Goal: Task Accomplishment & Management: Complete application form

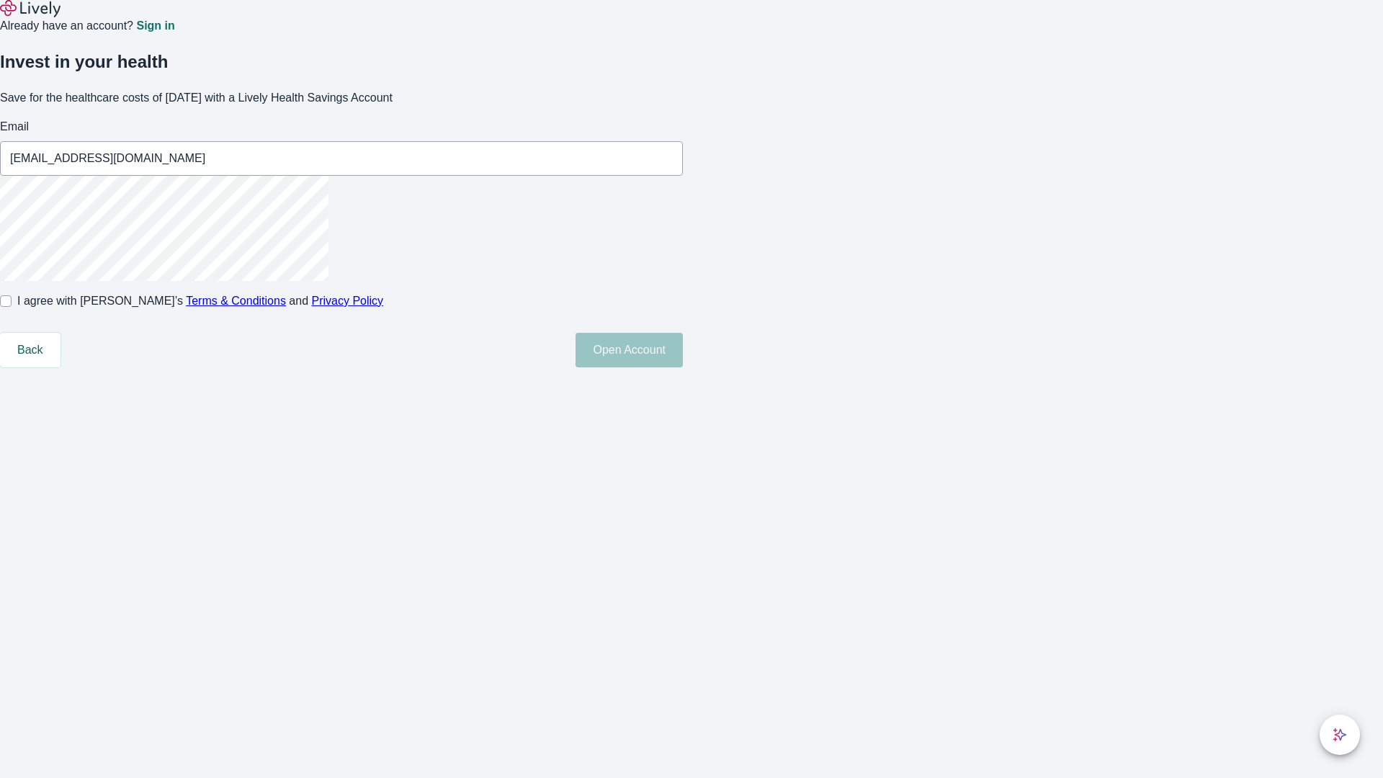
click at [12, 307] on input "I agree with Lively’s Terms & Conditions and Privacy Policy" at bounding box center [6, 301] width 12 height 12
checkbox input "true"
click at [683, 367] on button "Open Account" at bounding box center [628, 350] width 107 height 35
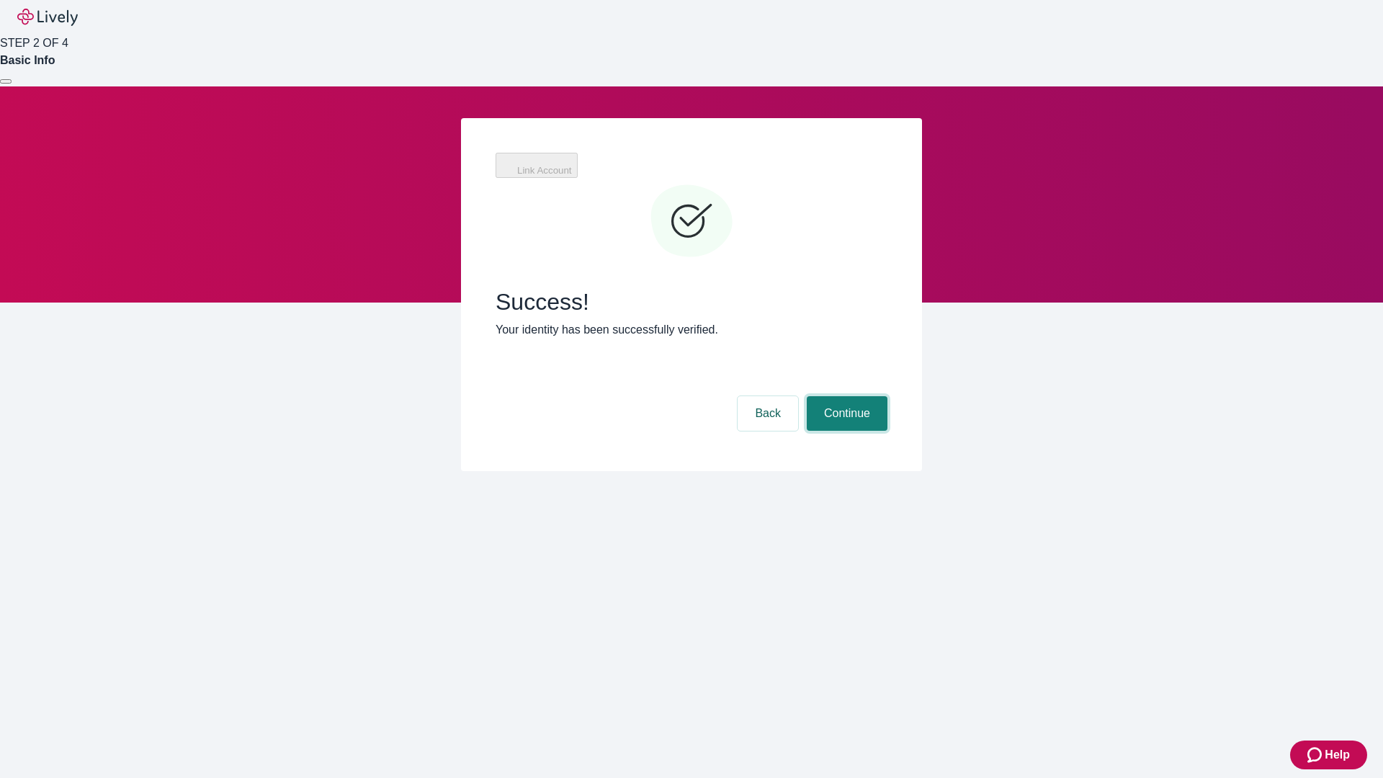
click at [845, 396] on button "Continue" at bounding box center [847, 413] width 81 height 35
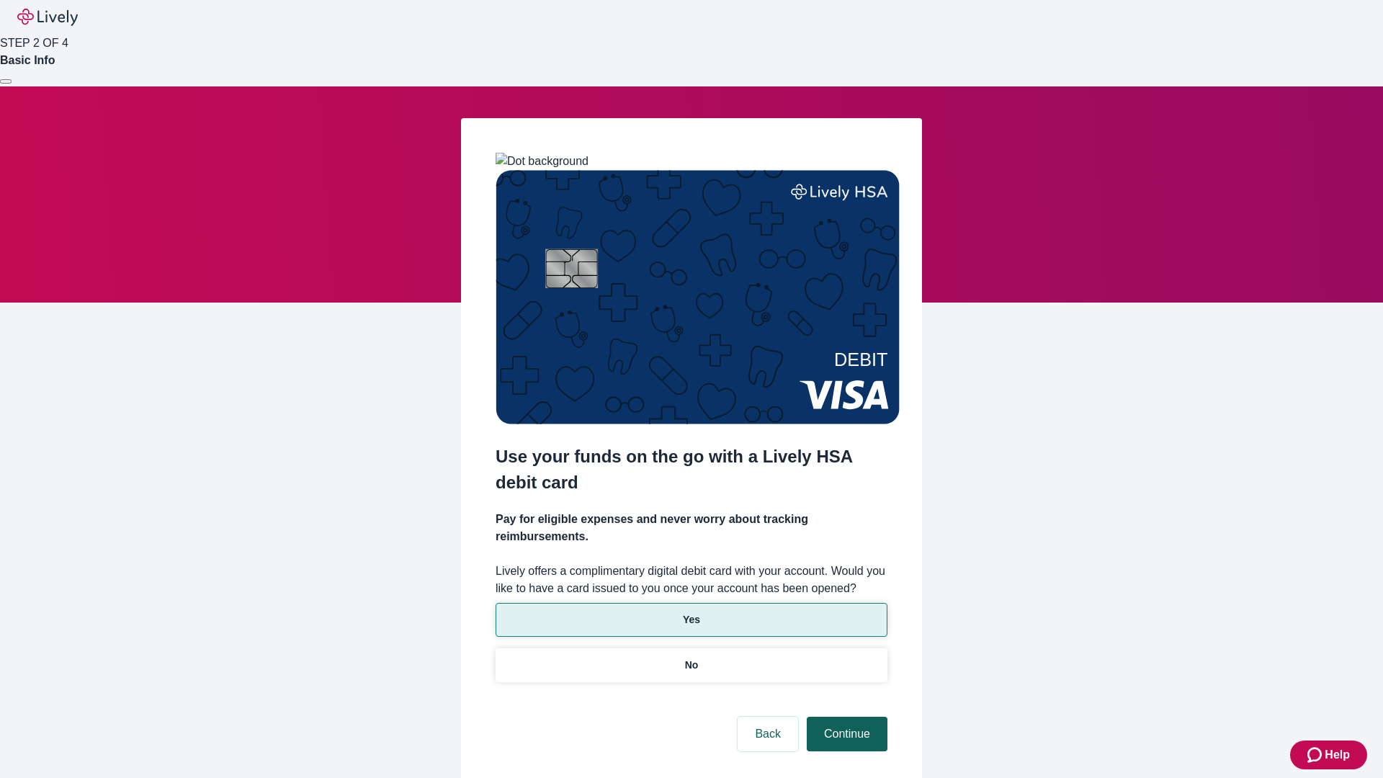
click at [691, 612] on p "Yes" at bounding box center [691, 619] width 17 height 15
click at [845, 717] on button "Continue" at bounding box center [847, 734] width 81 height 35
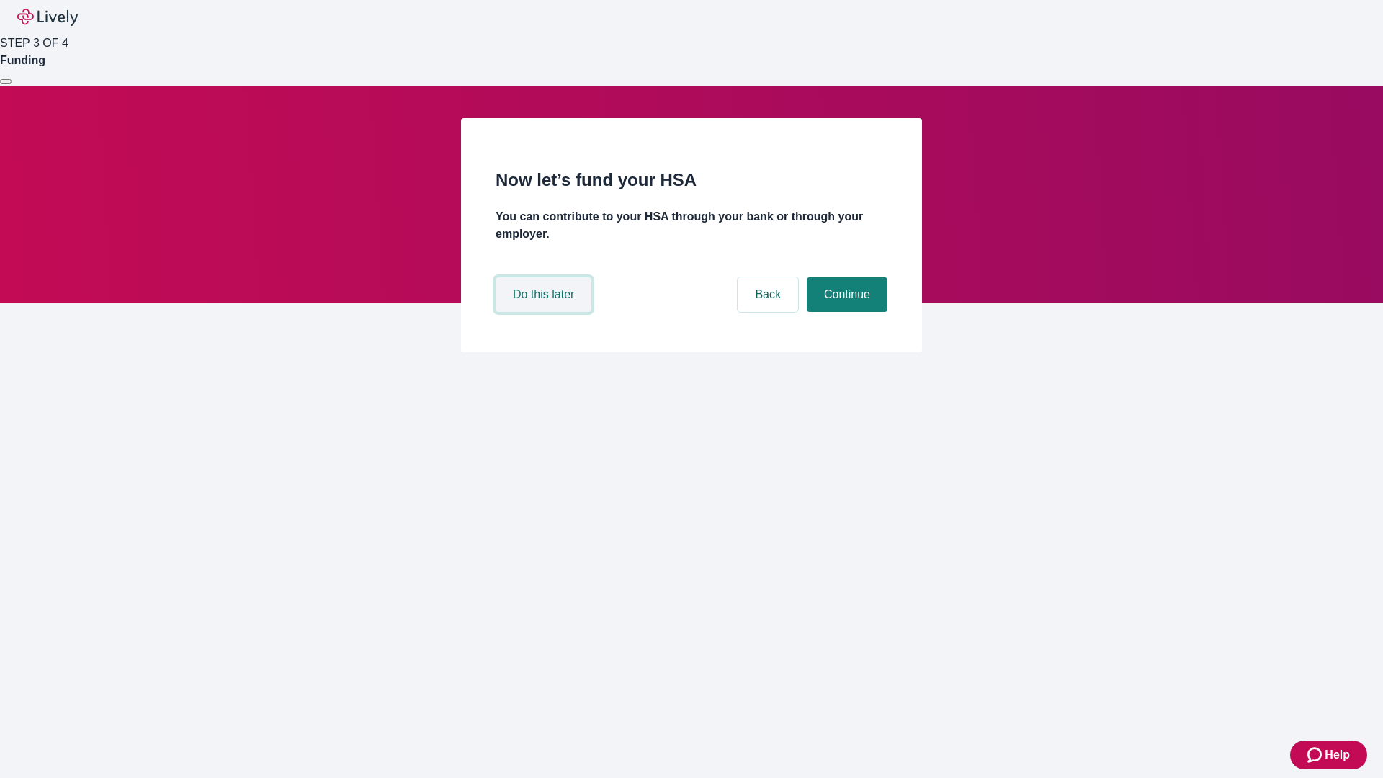
click at [545, 312] on button "Do this later" at bounding box center [544, 294] width 96 height 35
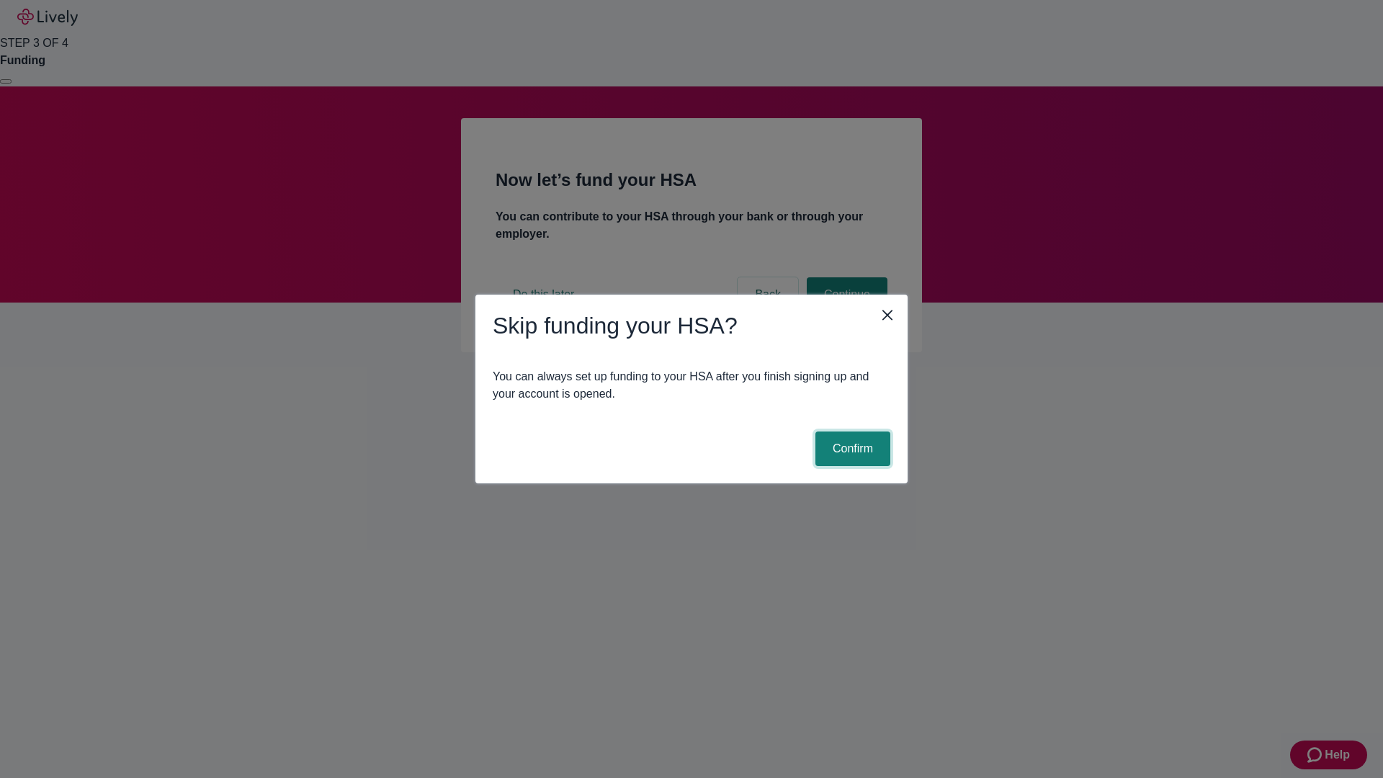
click at [851, 449] on button "Confirm" at bounding box center [852, 448] width 75 height 35
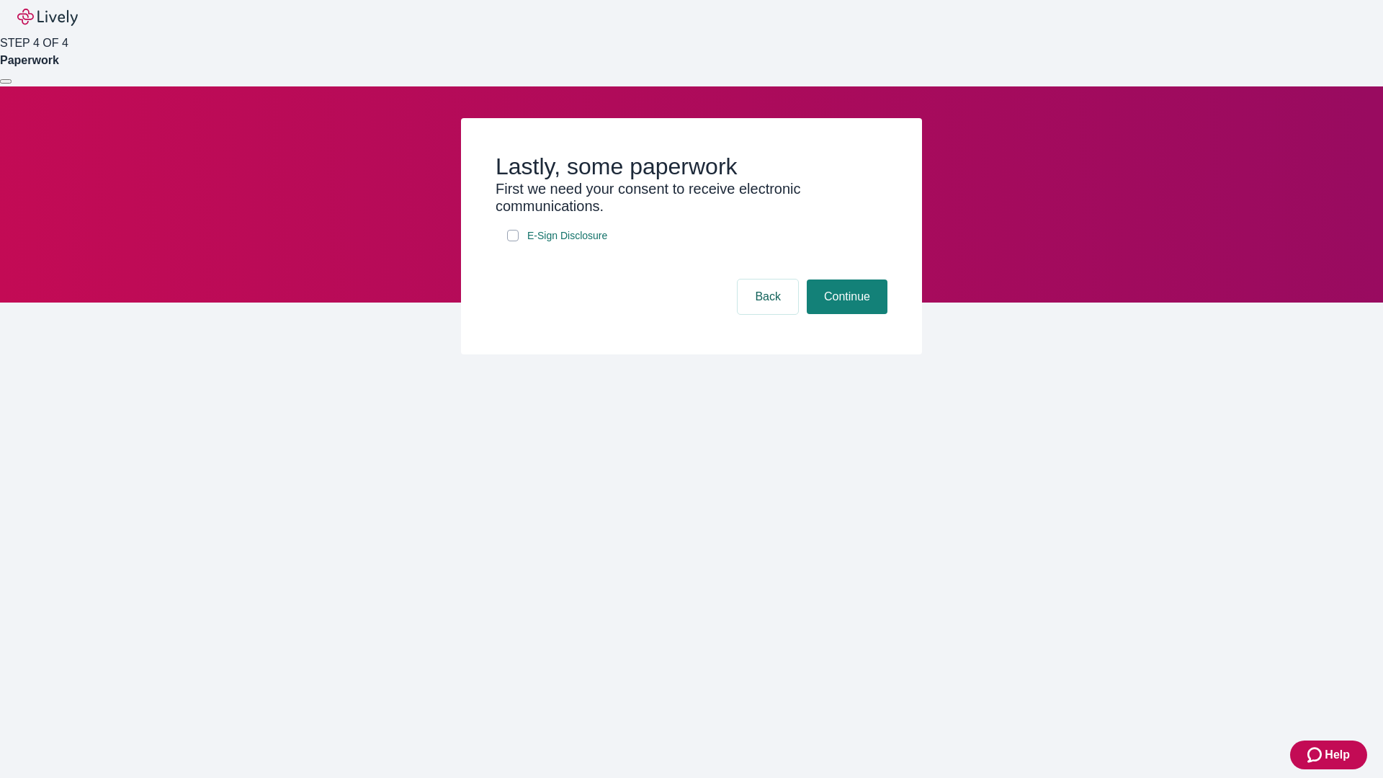
click at [513, 241] on input "E-Sign Disclosure" at bounding box center [513, 236] width 12 height 12
checkbox input "true"
click at [845, 314] on button "Continue" at bounding box center [847, 296] width 81 height 35
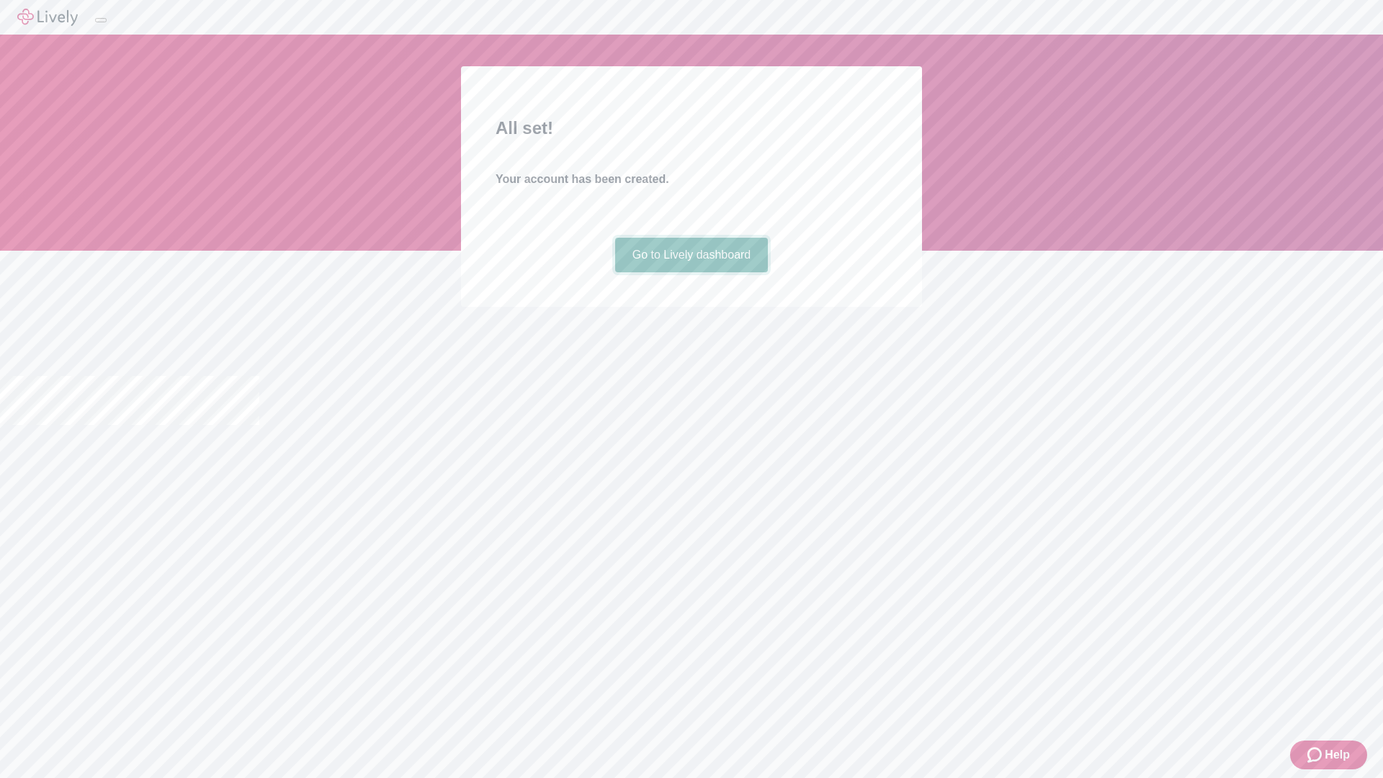
click at [691, 272] on link "Go to Lively dashboard" at bounding box center [691, 255] width 153 height 35
